Goal: Task Accomplishment & Management: Use online tool/utility

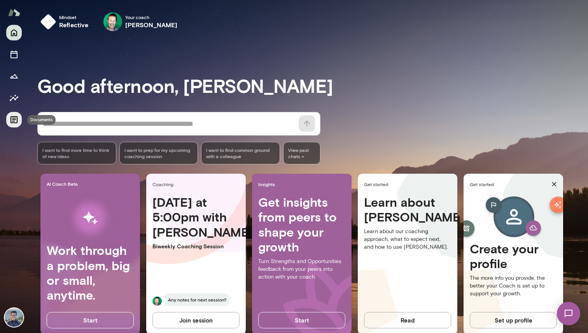
click at [16, 116] on icon "Documents" at bounding box center [13, 119] width 9 height 9
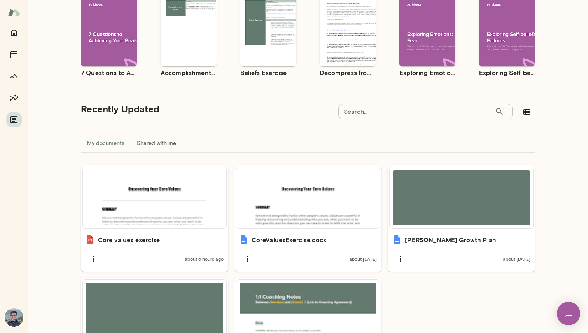
scroll to position [171, 0]
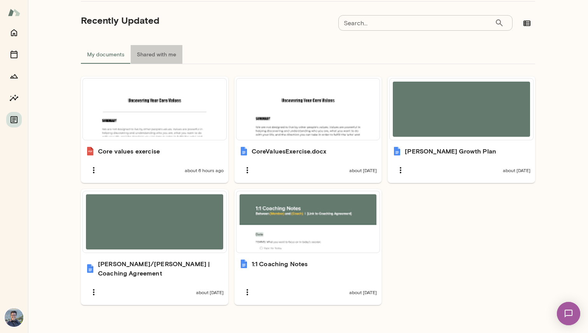
click at [155, 53] on button "Shared with me" at bounding box center [157, 54] width 52 height 19
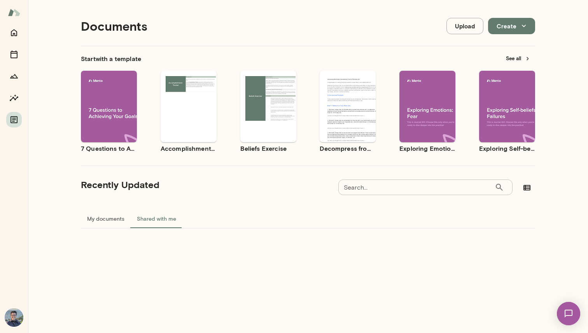
click at [105, 213] on button "My documents" at bounding box center [106, 218] width 50 height 19
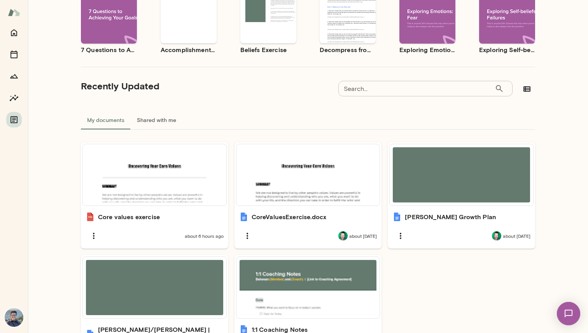
scroll to position [171, 0]
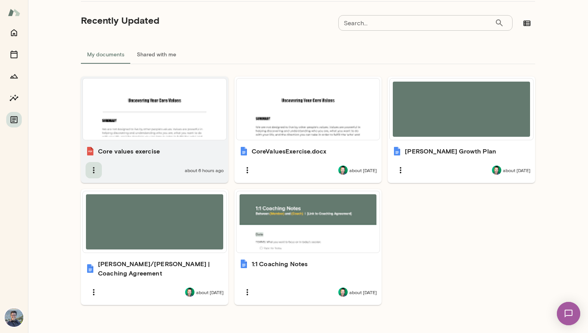
click at [91, 167] on icon "button" at bounding box center [93, 170] width 9 height 9
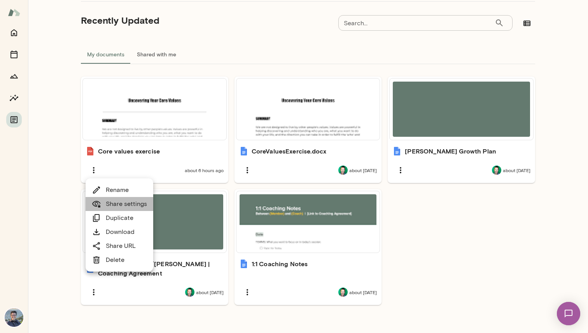
click at [132, 201] on link "Share settings" at bounding box center [119, 203] width 55 height 9
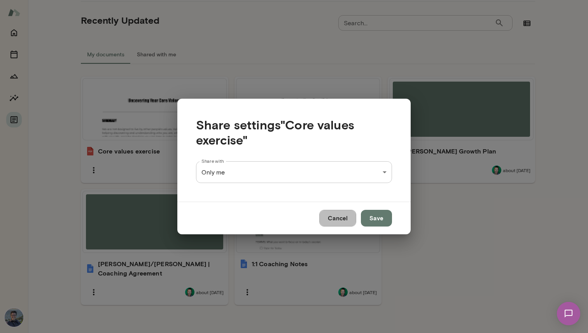
click at [344, 222] on button "Cancel" at bounding box center [337, 218] width 37 height 16
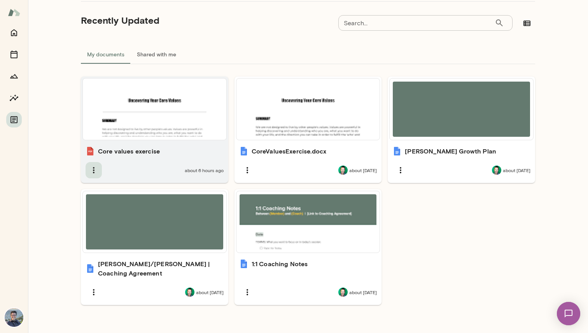
click at [99, 170] on button "button" at bounding box center [93, 170] width 16 height 16
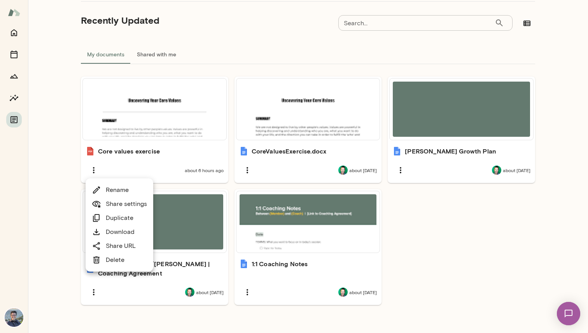
click at [80, 153] on div at bounding box center [294, 166] width 588 height 333
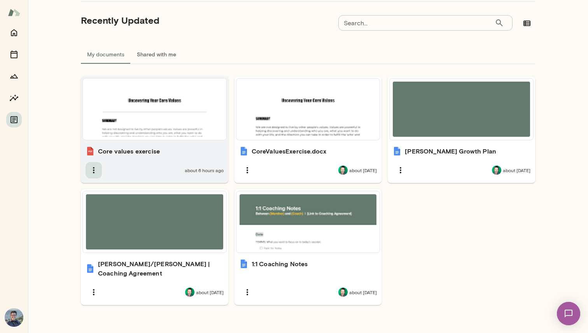
click at [92, 165] on button "button" at bounding box center [93, 170] width 16 height 16
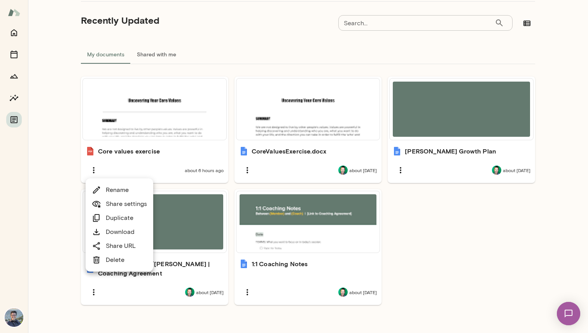
click at [59, 185] on div at bounding box center [294, 166] width 588 height 333
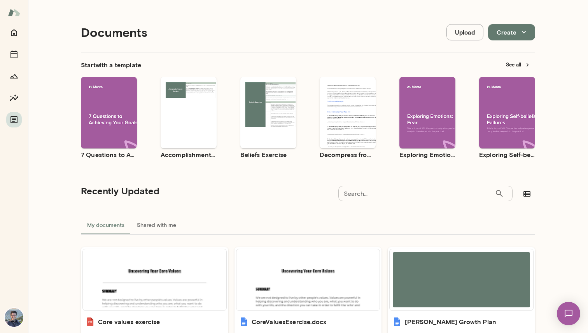
click at [241, 56] on div "Start with a template See all Use template Preview 7 Questions to Achieving You…" at bounding box center [308, 271] width 454 height 439
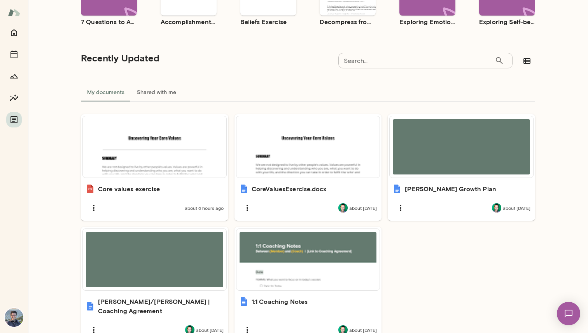
scroll to position [171, 0]
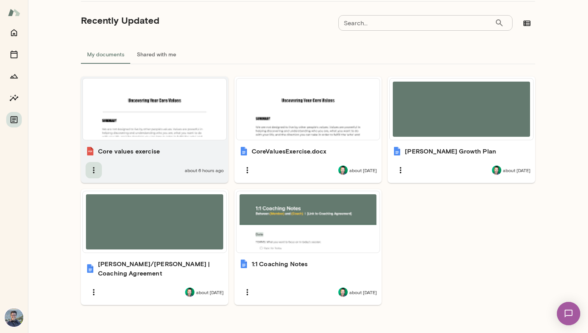
click at [96, 171] on icon "button" at bounding box center [93, 170] width 9 height 9
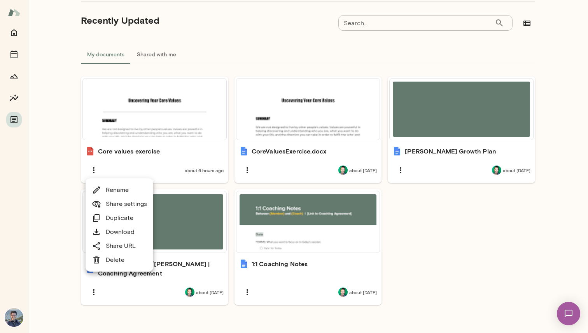
click at [65, 146] on div at bounding box center [294, 166] width 588 height 333
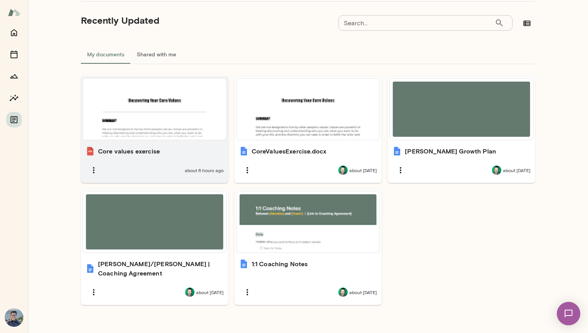
click at [171, 115] on div at bounding box center [154, 109] width 137 height 55
